Goal: Transaction & Acquisition: Purchase product/service

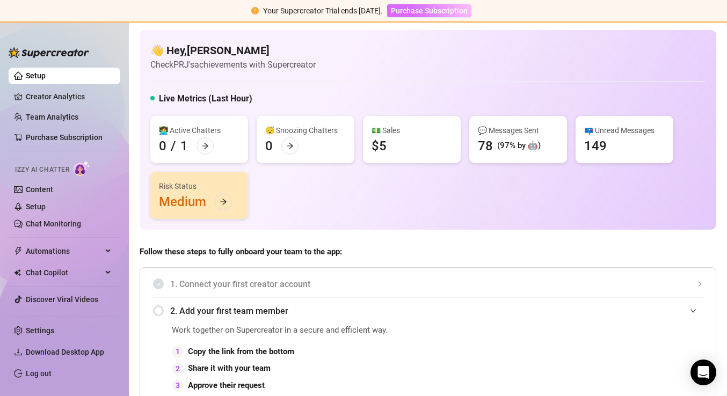
click at [464, 12] on span "Purchase Subscription" at bounding box center [429, 10] width 77 height 9
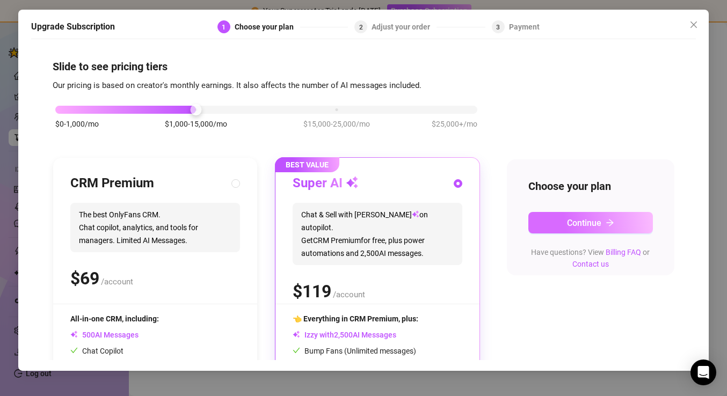
click at [609, 224] on icon "arrow-right" at bounding box center [609, 222] width 9 height 9
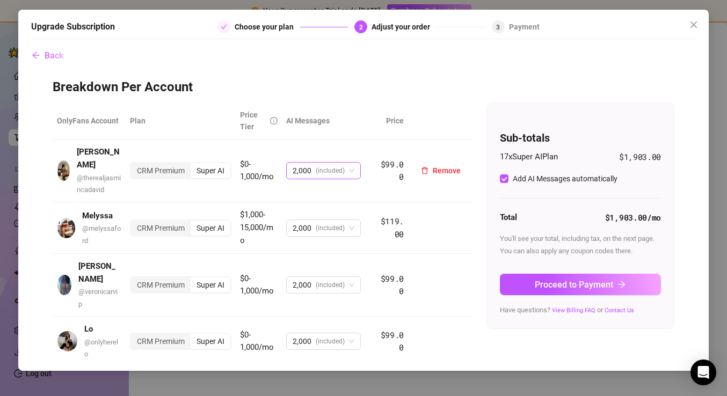
checkbox input "true"
click at [169, 164] on div "CRM Premium" at bounding box center [161, 170] width 60 height 15
click at [134, 165] on input "CRM Premium" at bounding box center [134, 165] width 0 height 0
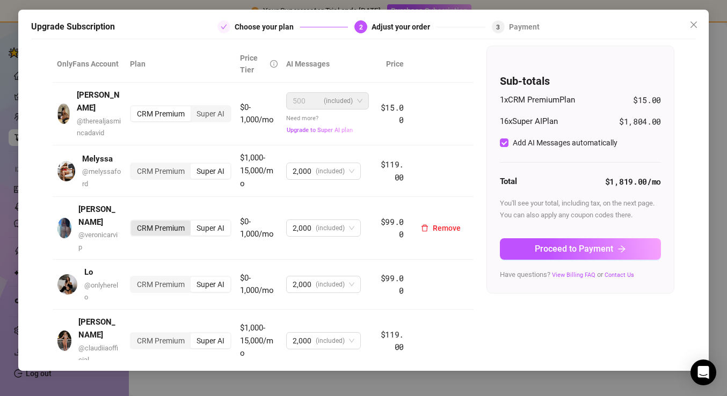
click at [162, 221] on div "CRM Premium" at bounding box center [161, 228] width 60 height 15
click at [134, 222] on input "CRM Premium" at bounding box center [134, 222] width 0 height 0
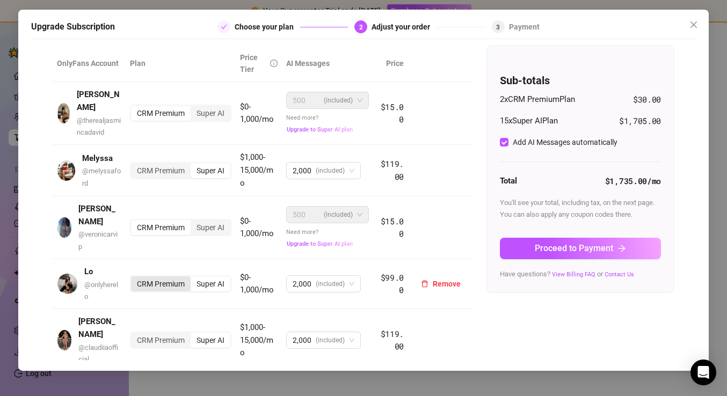
click at [155, 276] on div "CRM Premium" at bounding box center [161, 283] width 60 height 15
click at [134, 278] on input "CRM Premium" at bounding box center [134, 278] width 0 height 0
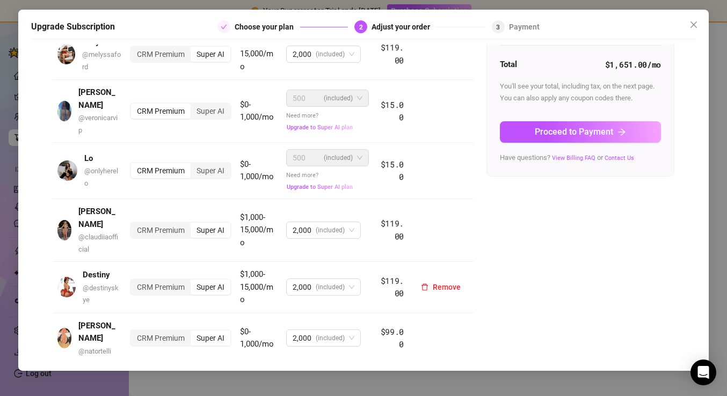
scroll to position [214, 0]
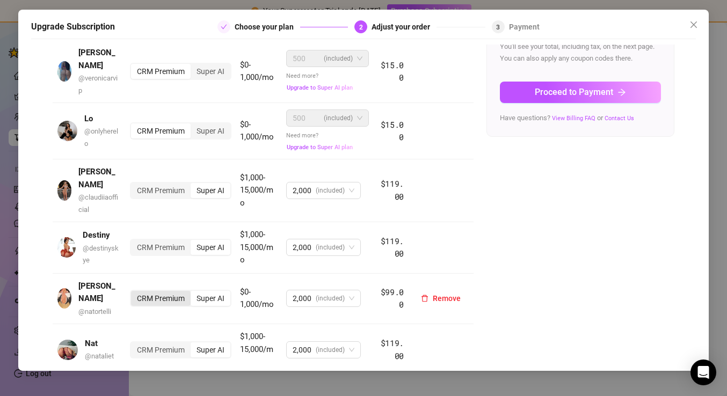
click at [155, 291] on div "CRM Premium" at bounding box center [161, 298] width 60 height 15
click at [134, 293] on input "CRM Premium" at bounding box center [134, 293] width 0 height 0
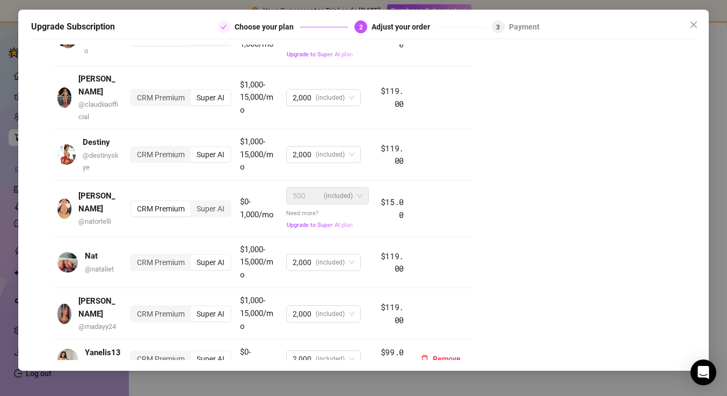
scroll to position [332, 0]
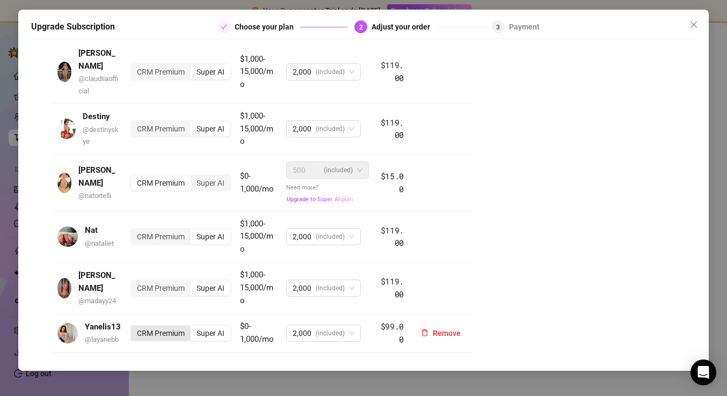
click at [154, 326] on div "CRM Premium" at bounding box center [161, 333] width 60 height 15
click at [134, 327] on input "CRM Premium" at bounding box center [134, 327] width 0 height 0
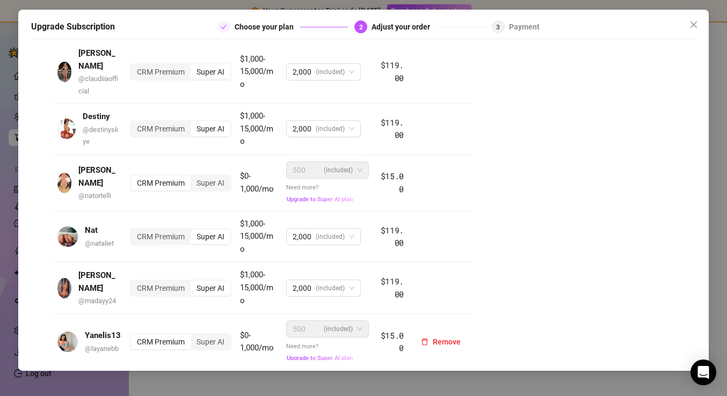
scroll to position [391, 0]
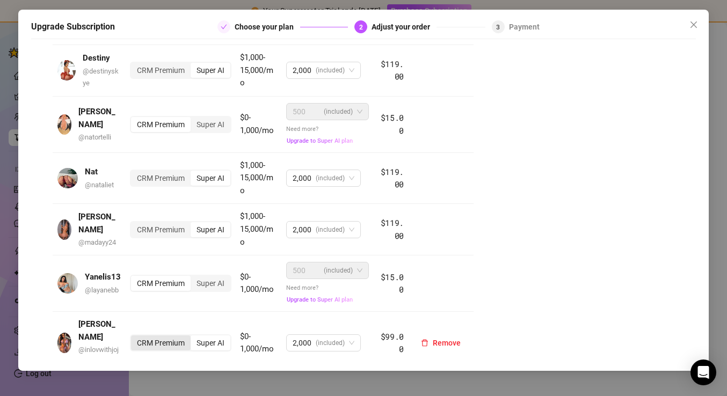
click at [154, 335] on div "CRM Premium" at bounding box center [161, 342] width 60 height 15
click at [134, 337] on input "CRM Premium" at bounding box center [134, 337] width 0 height 0
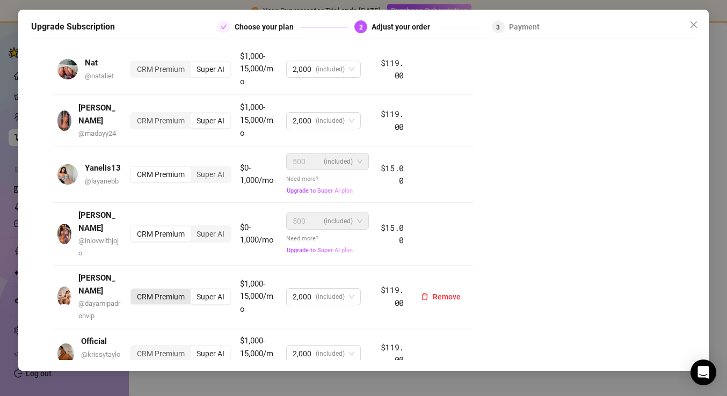
click at [160, 289] on div "CRM Premium" at bounding box center [161, 296] width 60 height 15
click at [134, 291] on input "CRM Premium" at bounding box center [134, 291] width 0 height 0
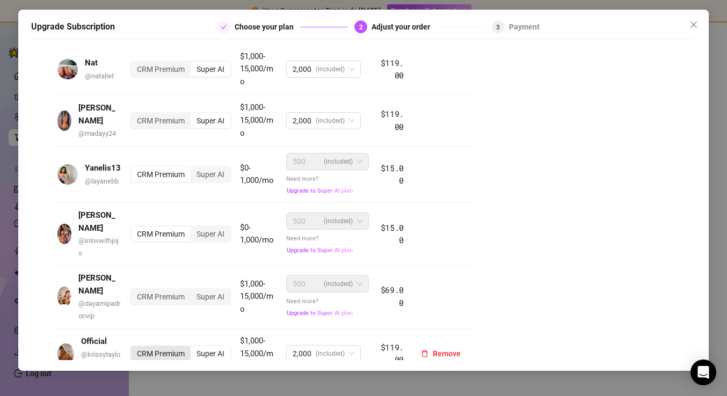
scroll to position [610, 0]
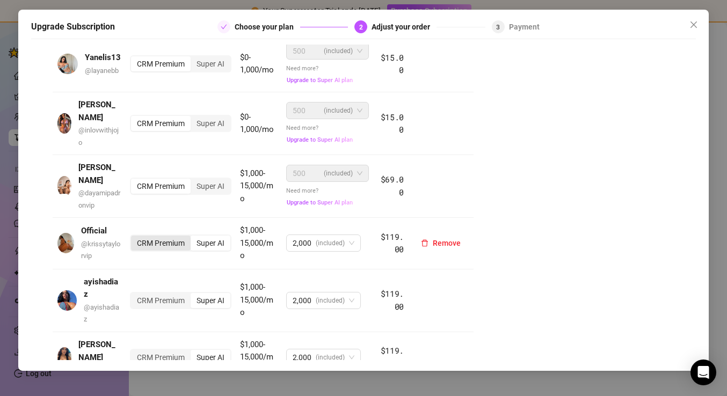
click at [164, 236] on div "CRM Premium" at bounding box center [161, 243] width 60 height 15
click at [134, 237] on input "CRM Premium" at bounding box center [134, 237] width 0 height 0
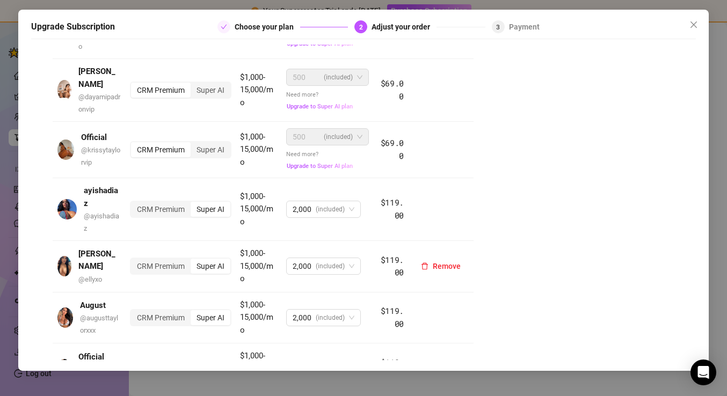
scroll to position [0, 0]
click at [159, 362] on div "CRM Premium" at bounding box center [161, 369] width 60 height 15
click at [134, 363] on input "CRM Premium" at bounding box center [134, 363] width 0 height 0
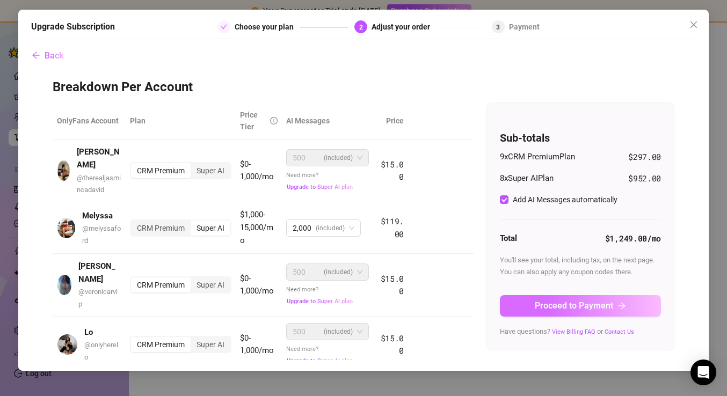
click at [615, 304] on button "Proceed to Payment" at bounding box center [580, 305] width 161 height 21
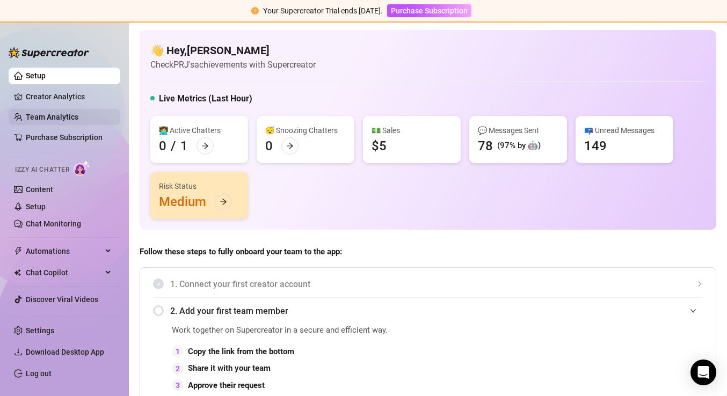
click at [48, 116] on link "Team Analytics" at bounding box center [52, 117] width 53 height 9
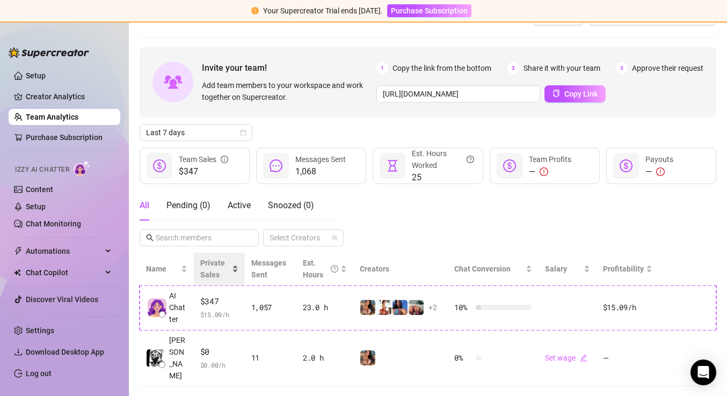
scroll to position [25, 0]
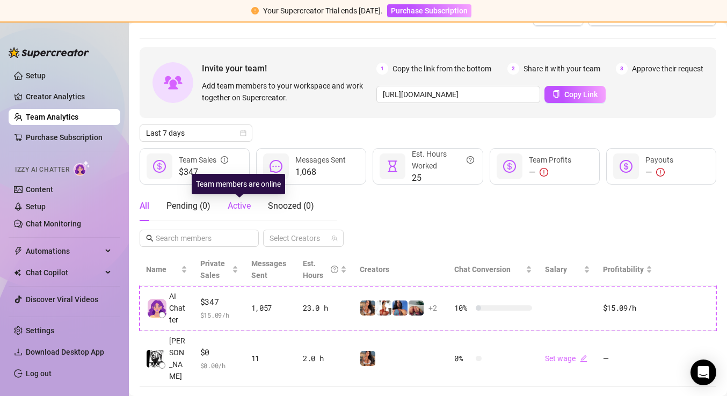
click at [247, 206] on span "Active" at bounding box center [239, 206] width 23 height 10
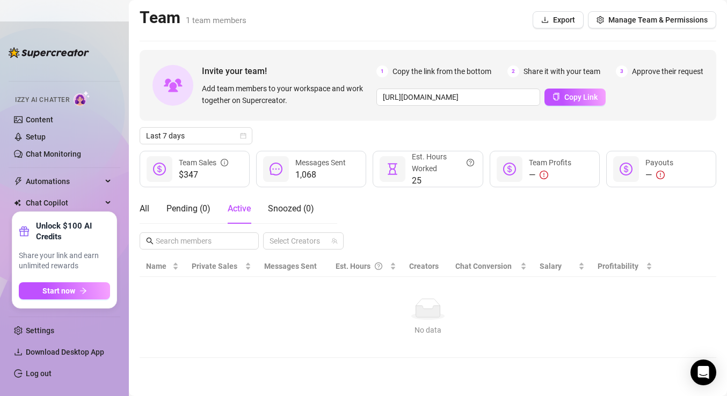
scroll to position [0, 0]
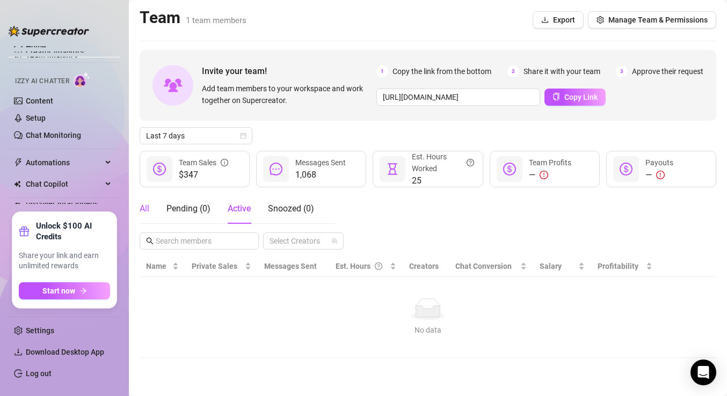
click at [143, 212] on div "All" at bounding box center [145, 208] width 10 height 13
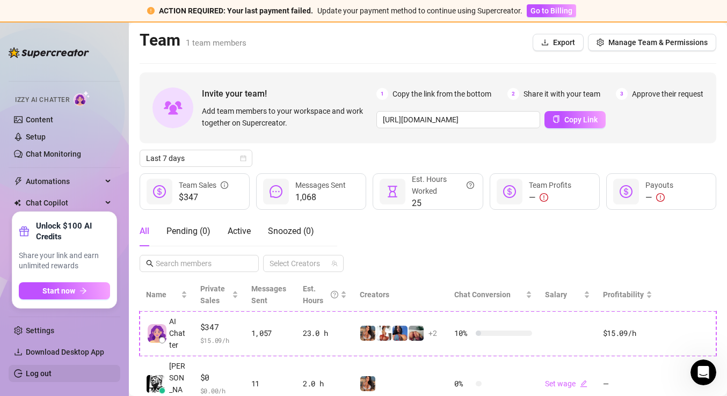
click at [39, 375] on link "Log out" at bounding box center [39, 373] width 26 height 9
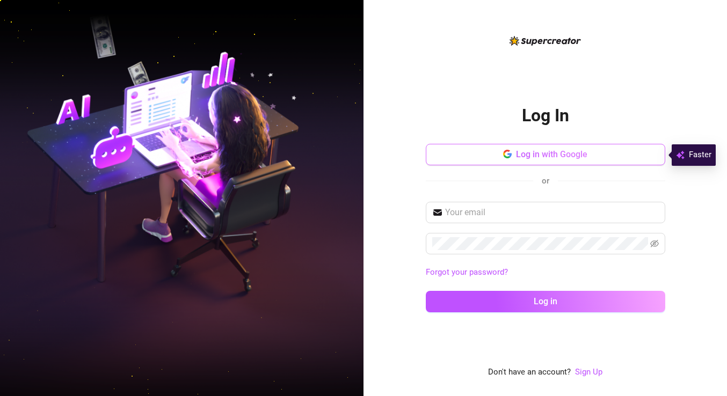
click at [535, 150] on span "Log in with Google" at bounding box center [551, 154] width 71 height 10
